Goal: Navigation & Orientation: Find specific page/section

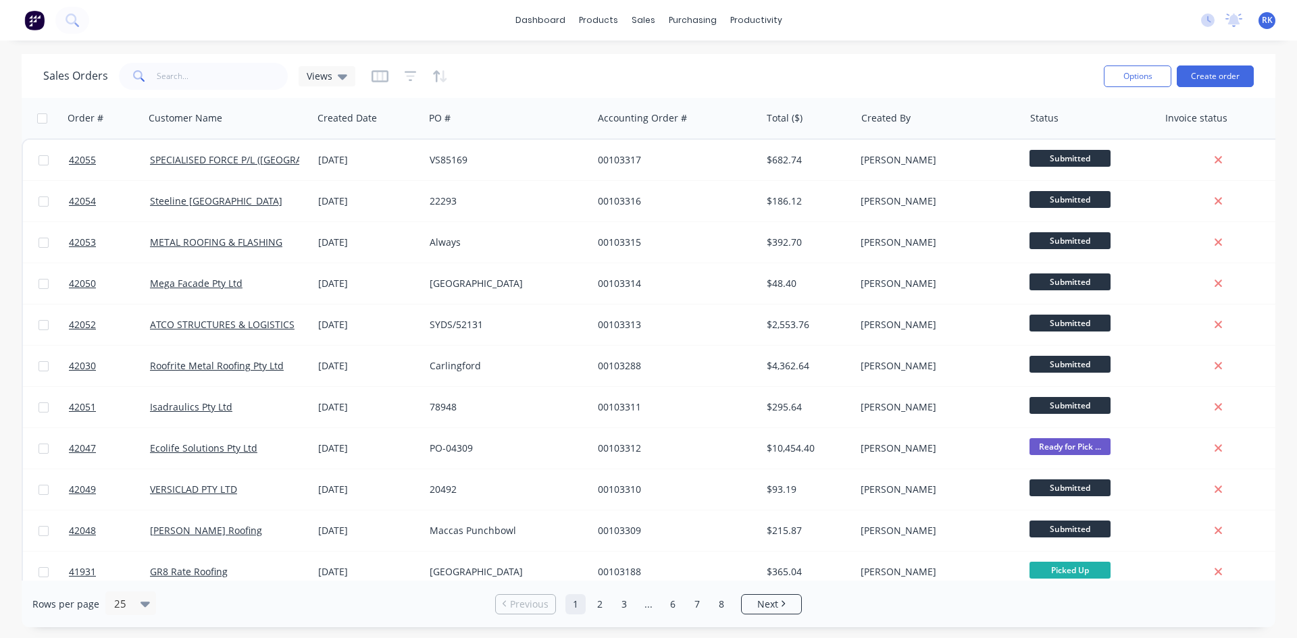
click at [263, 40] on div "dashboard products sales purchasing productivity dashboard products Product Cat…" at bounding box center [648, 20] width 1297 height 41
click at [273, 21] on div "dashboard products sales purchasing productivity dashboard products Product Cat…" at bounding box center [648, 20] width 1297 height 41
click at [276, 18] on div "dashboard products sales purchasing productivity dashboard products Product Cat…" at bounding box center [648, 20] width 1297 height 41
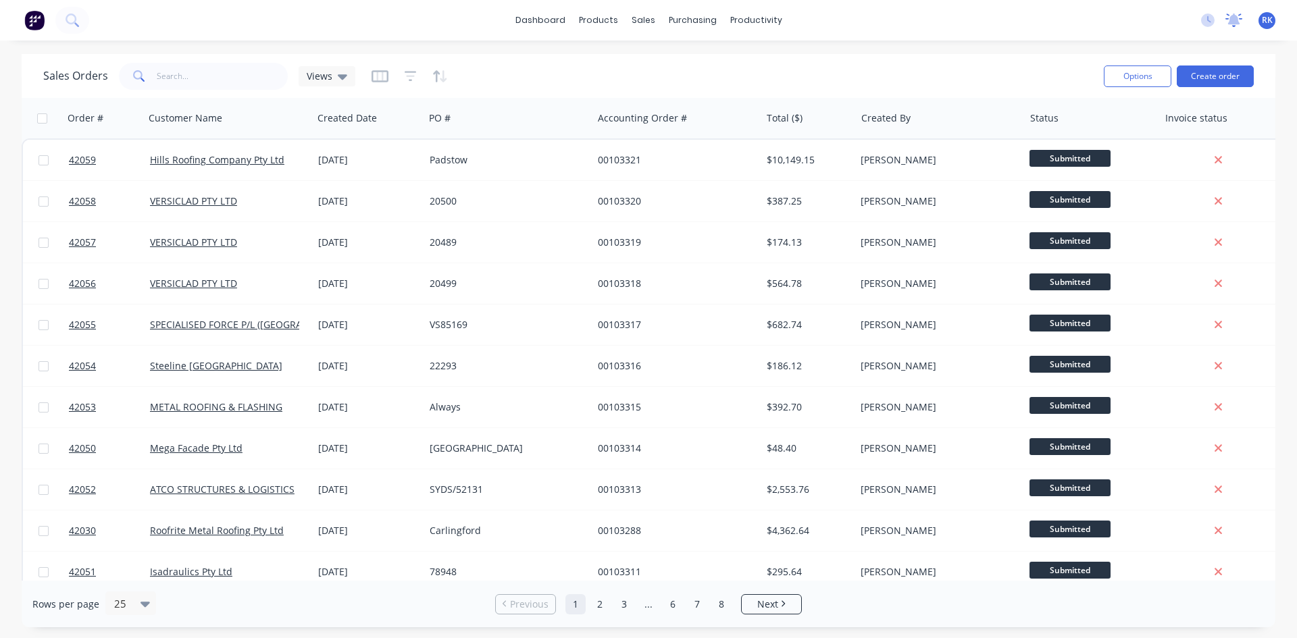
click at [1229, 20] on icon at bounding box center [1233, 21] width 17 height 14
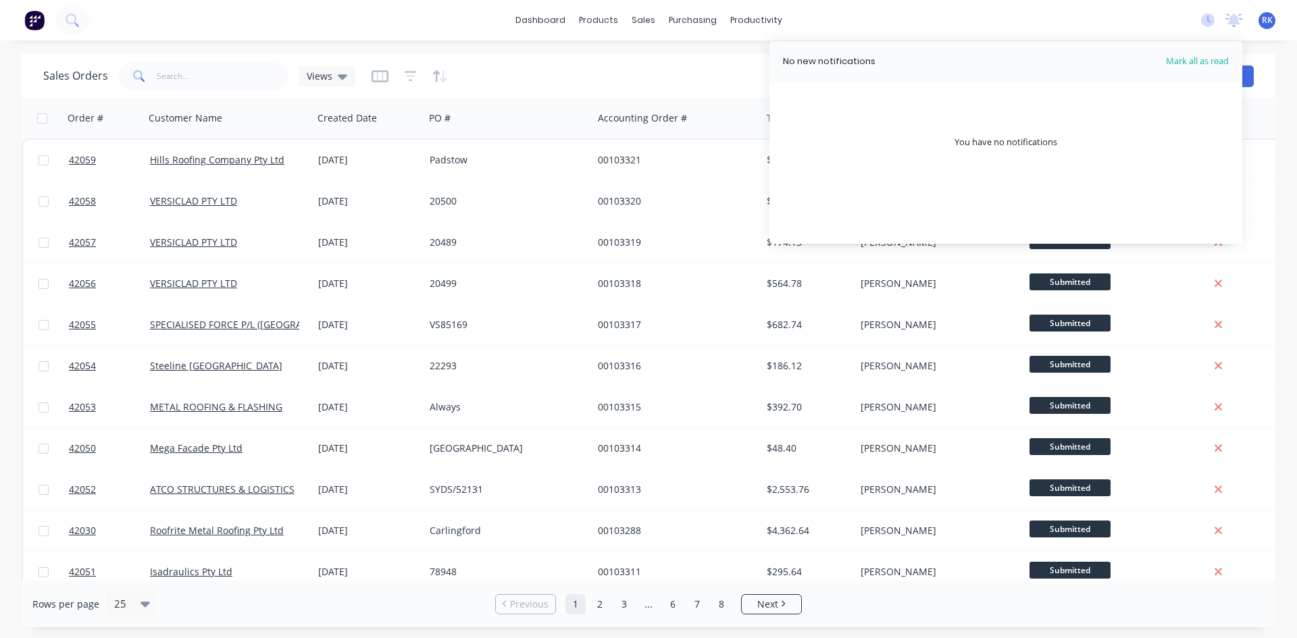
click at [1137, 20] on div "dashboard products sales purchasing productivity dashboard products Product Cat…" at bounding box center [648, 20] width 1297 height 41
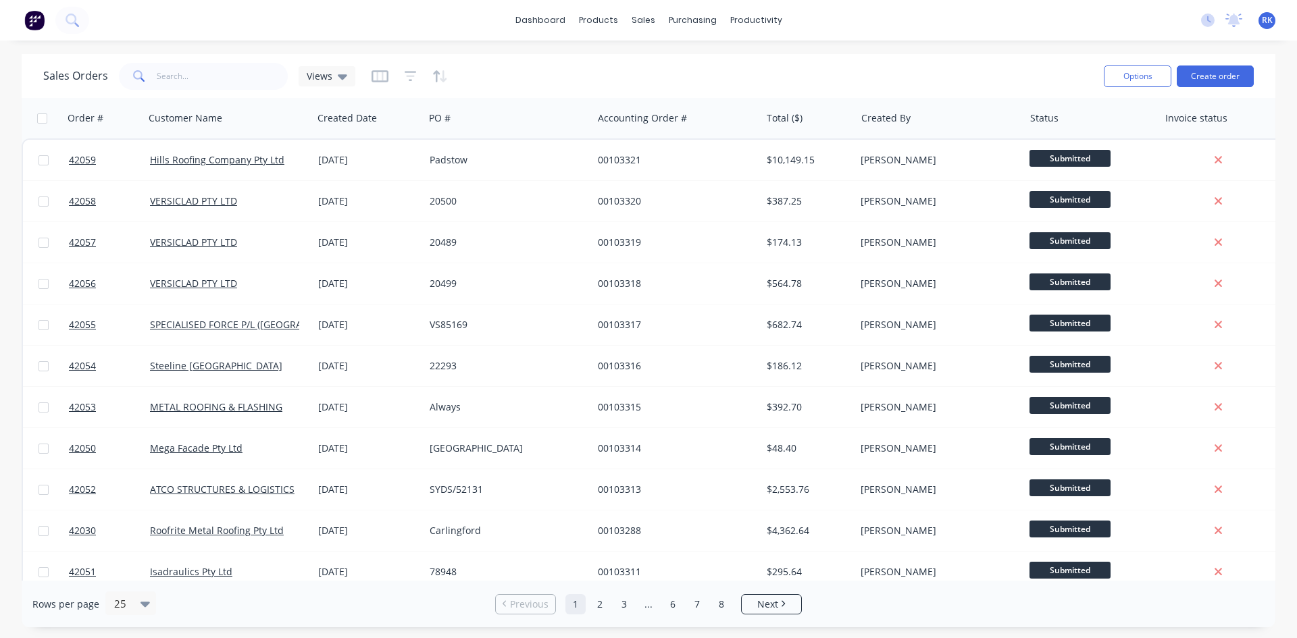
click at [935, 21] on div "dashboard products sales purchasing productivity dashboard products Product Cat…" at bounding box center [648, 20] width 1297 height 41
click at [942, 16] on div "dashboard products sales purchasing productivity dashboard products Product Cat…" at bounding box center [648, 20] width 1297 height 41
click at [942, 18] on div "dashboard products sales purchasing productivity dashboard products Product Cat…" at bounding box center [648, 20] width 1297 height 41
click at [457, 21] on div "dashboard products sales purchasing productivity dashboard products Product Cat…" at bounding box center [648, 20] width 1297 height 41
click at [1236, 18] on icon at bounding box center [1234, 19] width 12 height 11
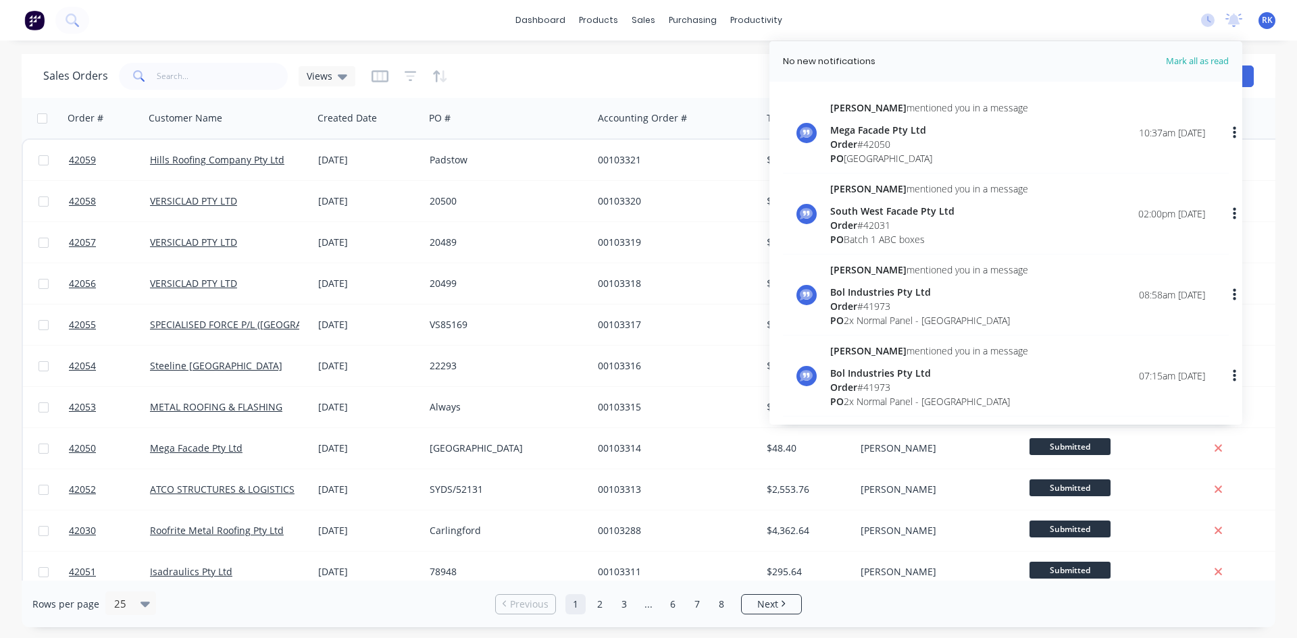
drag, startPoint x: 1054, startPoint y: 22, endPoint x: 11, endPoint y: 34, distance: 1043.0
click at [1054, 22] on div "dashboard products sales purchasing productivity dashboard products Product Cat…" at bounding box center [648, 20] width 1297 height 41
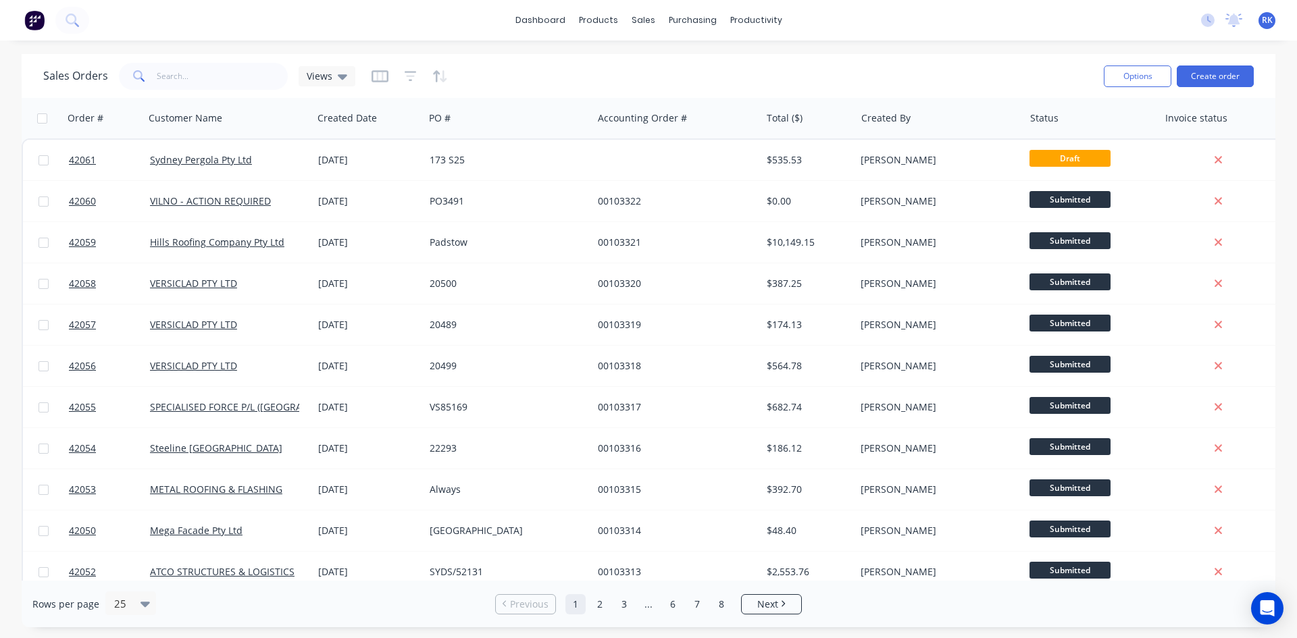
click at [904, 21] on div "dashboard products sales purchasing productivity dashboard products Product Cat…" at bounding box center [648, 20] width 1297 height 41
